Goal: Navigation & Orientation: Find specific page/section

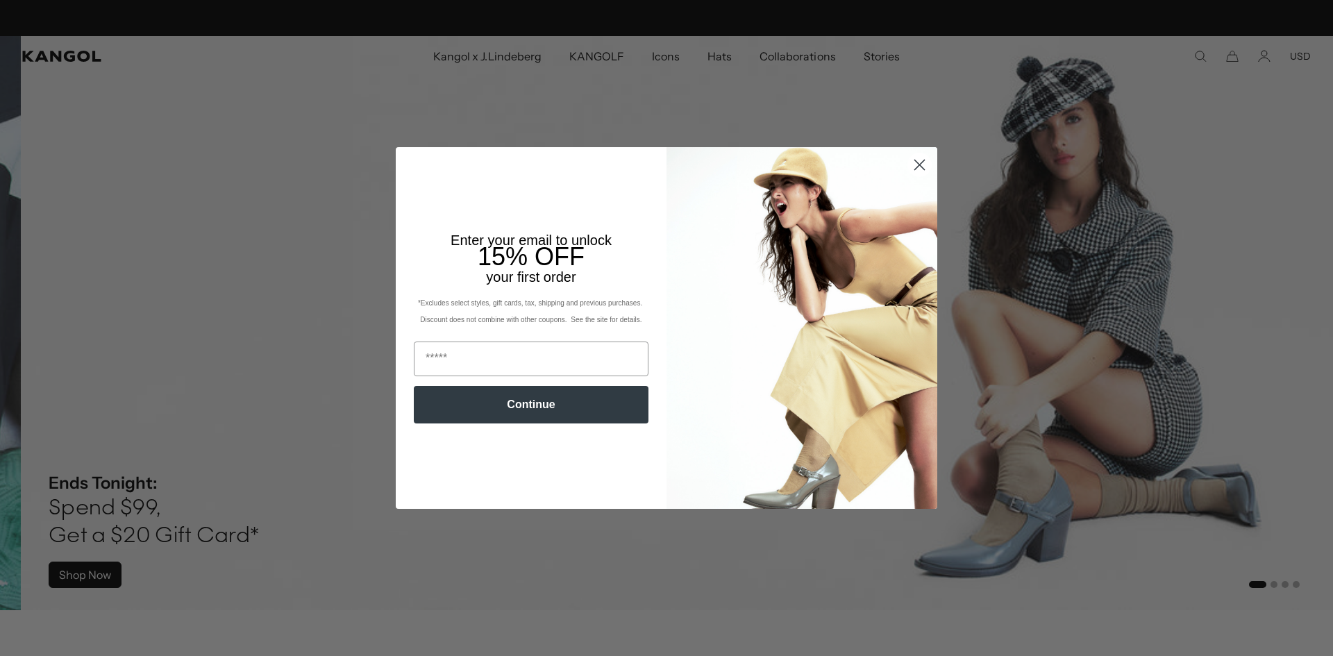
scroll to position [0, 286]
click at [911, 166] on circle "Close dialog" at bounding box center [919, 164] width 23 height 23
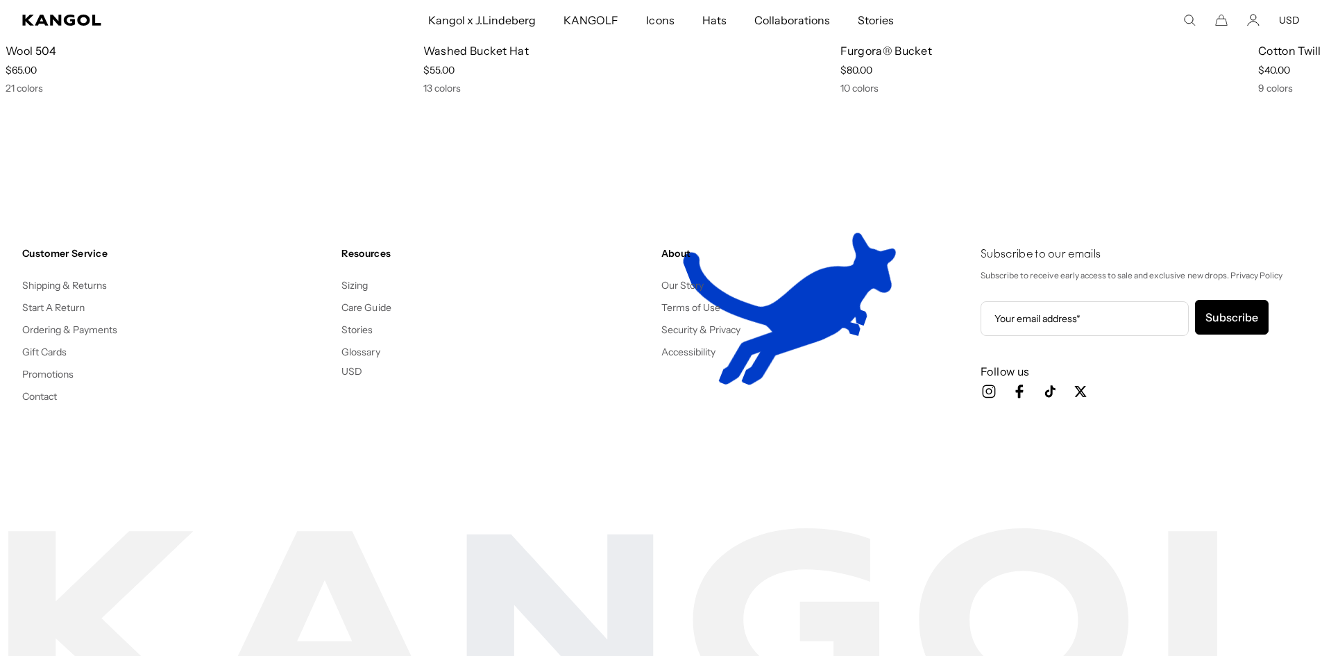
scroll to position [0, 0]
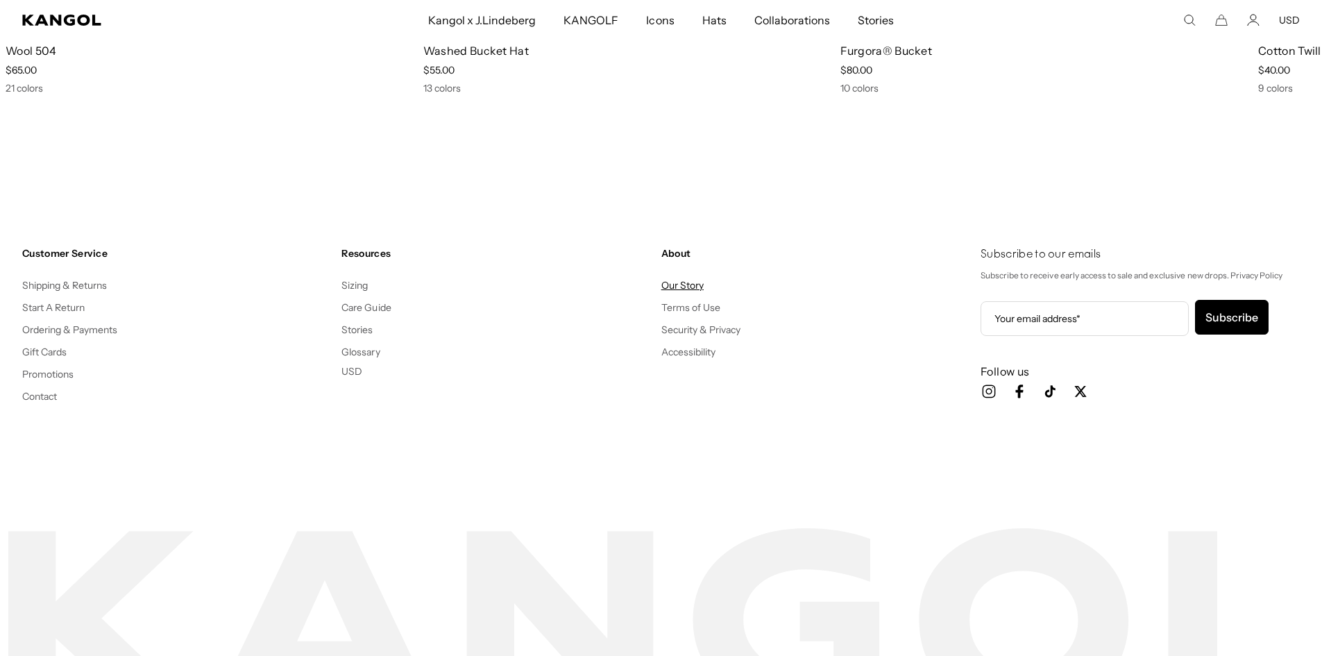
click at [683, 281] on link "Our Story" at bounding box center [683, 285] width 42 height 12
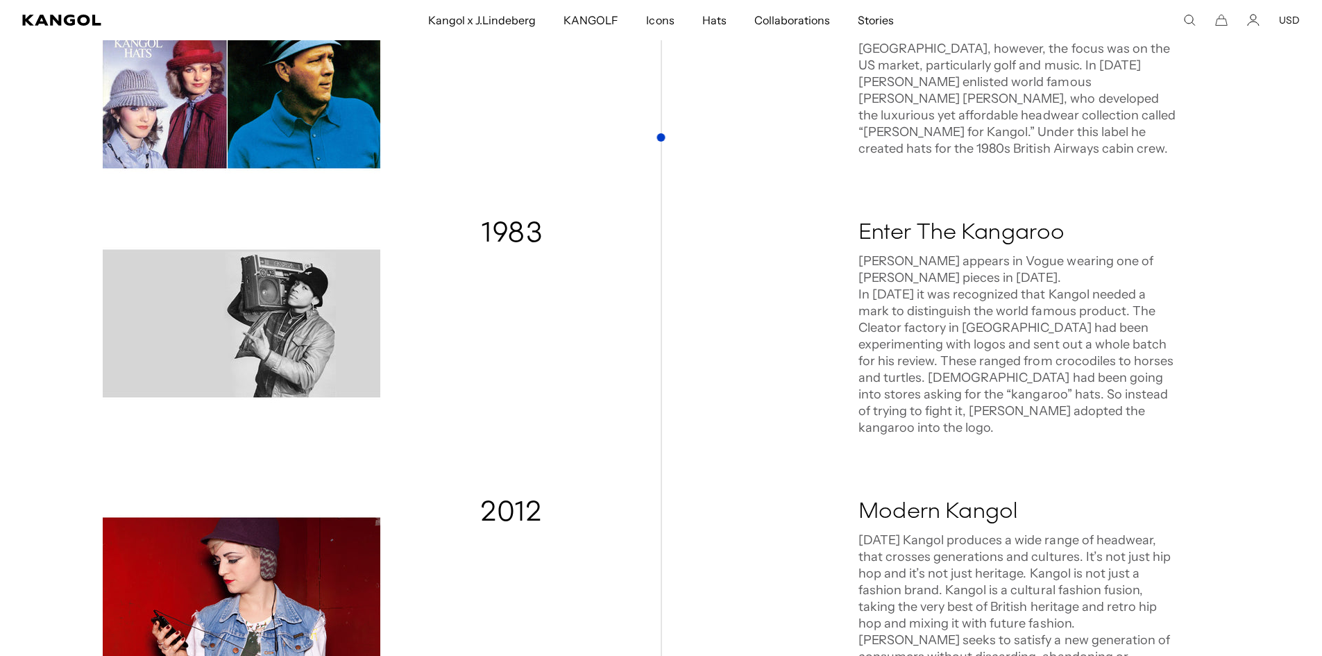
scroll to position [0, 286]
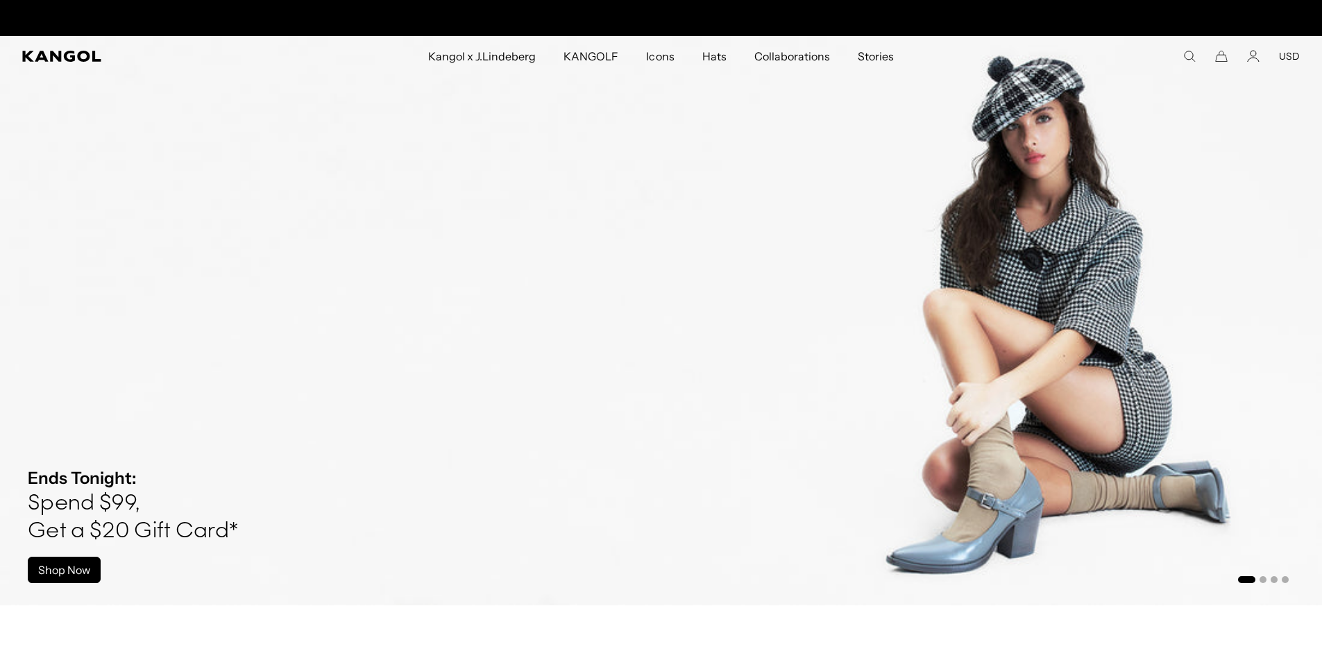
scroll to position [0, 286]
